Goal: Contribute content

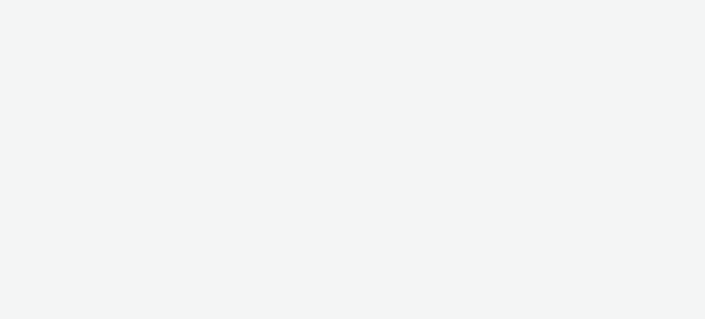
select select "08a58170-7f08-4922-abc8-b2d1eb407230"
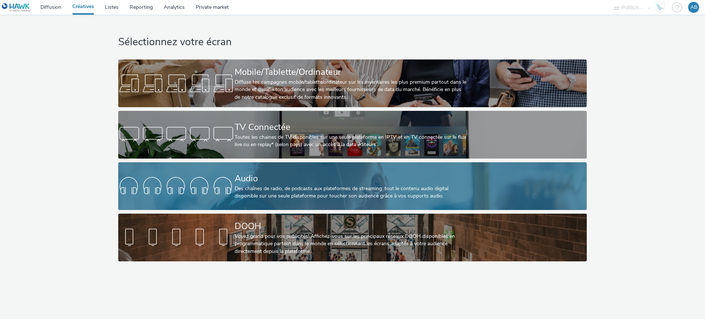
click at [370, 184] on div "Audio" at bounding box center [350, 178] width 233 height 13
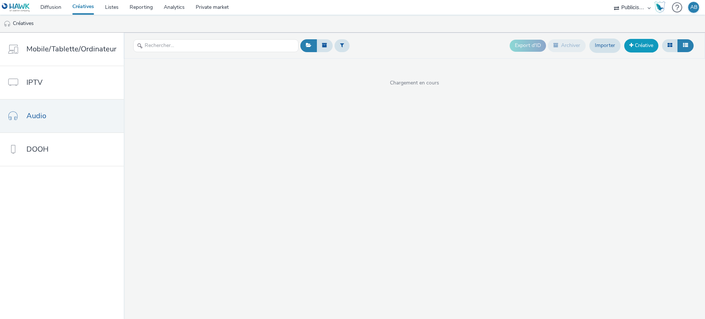
click at [650, 44] on link "Créative" at bounding box center [641, 45] width 34 height 13
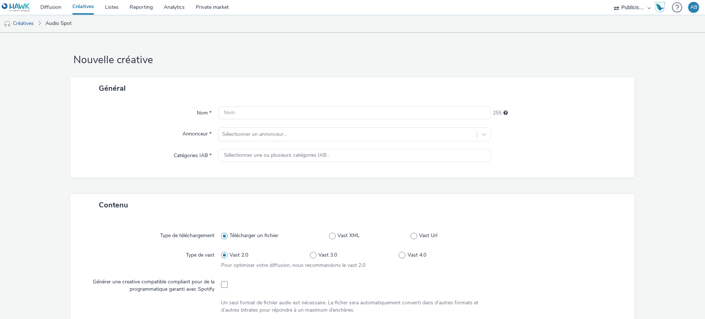
scroll to position [229, 0]
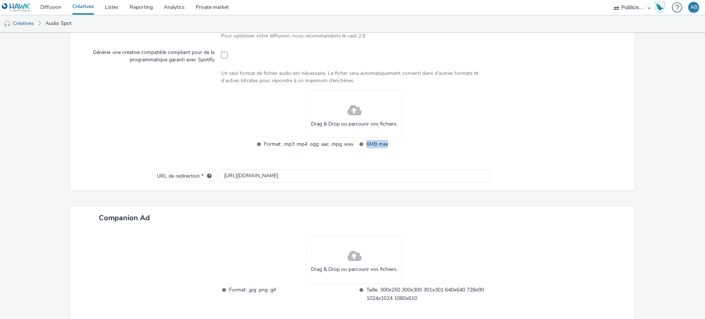
drag, startPoint x: 386, startPoint y: 143, endPoint x: 361, endPoint y: 146, distance: 24.4
click at [361, 146] on li "6MB max" at bounding box center [405, 144] width 101 height 8
copy span "6MB max"
click at [546, 106] on div at bounding box center [555, 124] width 134 height 68
